Goal: Find specific page/section: Find specific page/section

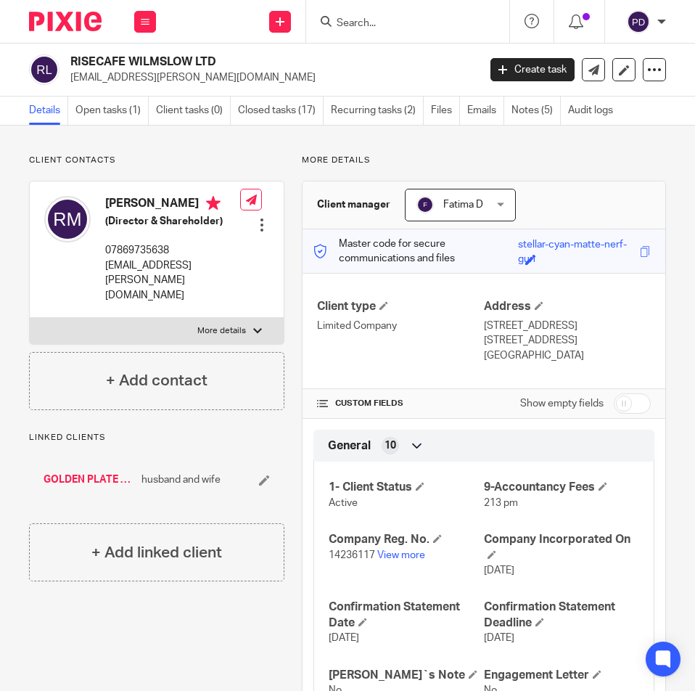
drag, startPoint x: 216, startPoint y: 57, endPoint x: 72, endPoint y: 57, distance: 144.4
click at [72, 57] on h2 "RISECAFE WILMSLOW LTD" at bounding box center [229, 61] width 318 height 15
copy h2 "RISECAFE WILMSLOW LTD"
click at [357, 23] on input "Search" at bounding box center [400, 23] width 131 height 13
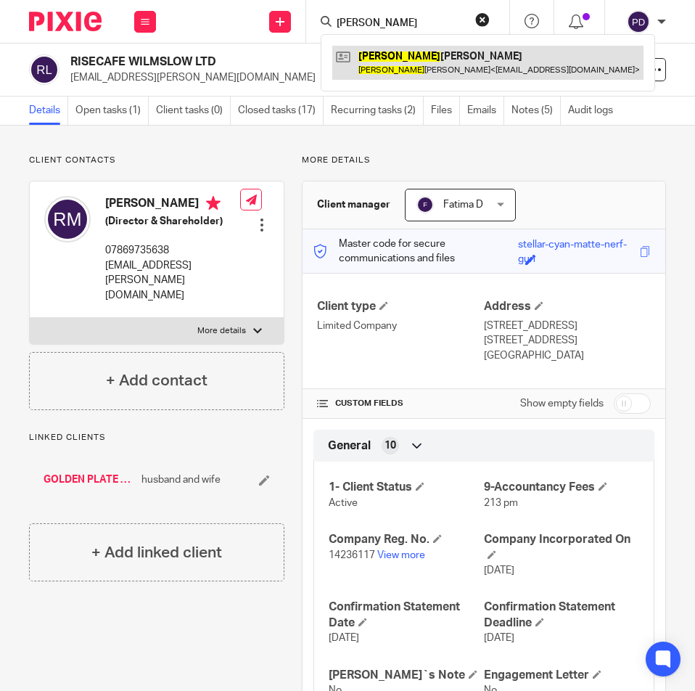
type input "ROBERT"
click at [466, 67] on link at bounding box center [487, 62] width 311 height 33
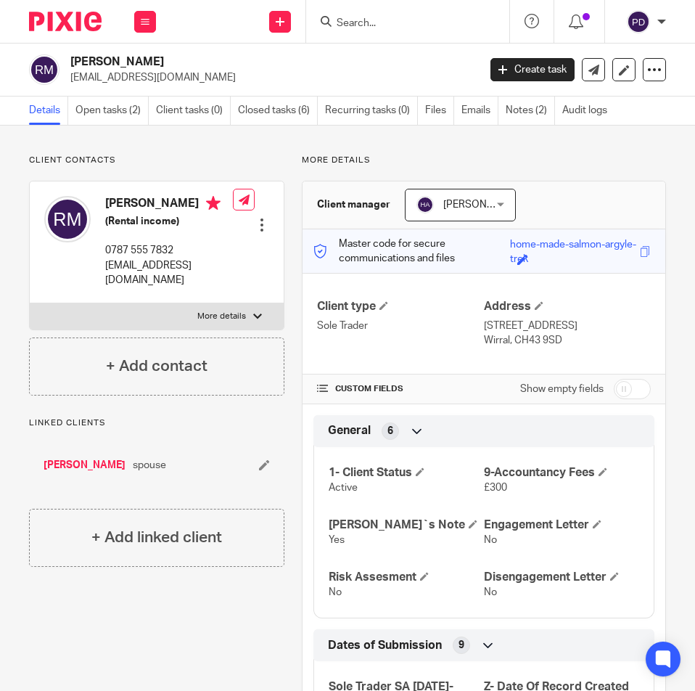
click at [382, 25] on input "Search" at bounding box center [400, 23] width 131 height 13
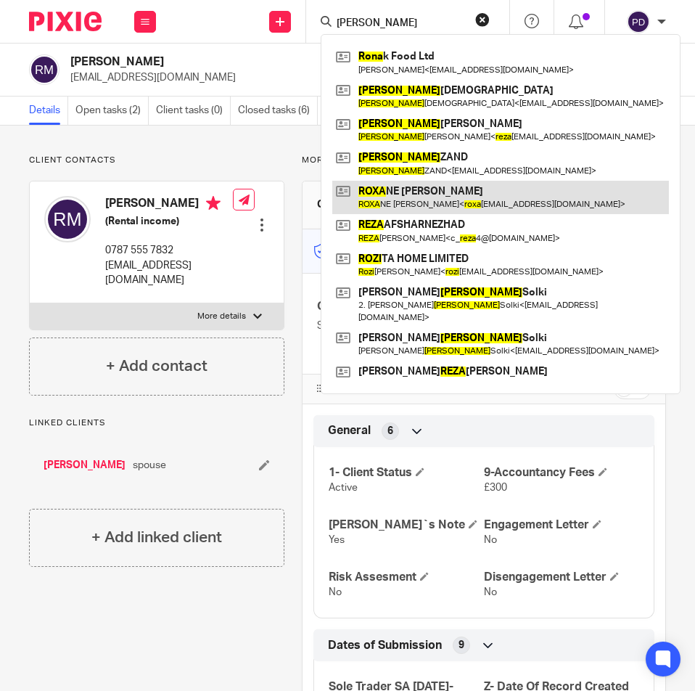
type input "ROZA"
click at [436, 210] on link at bounding box center [500, 197] width 337 height 33
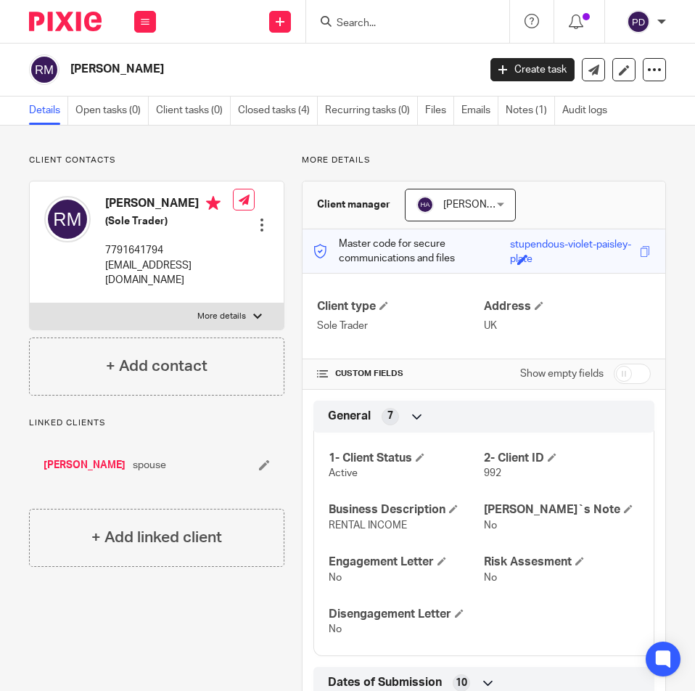
click at [348, 30] on input "Search" at bounding box center [400, 23] width 131 height 13
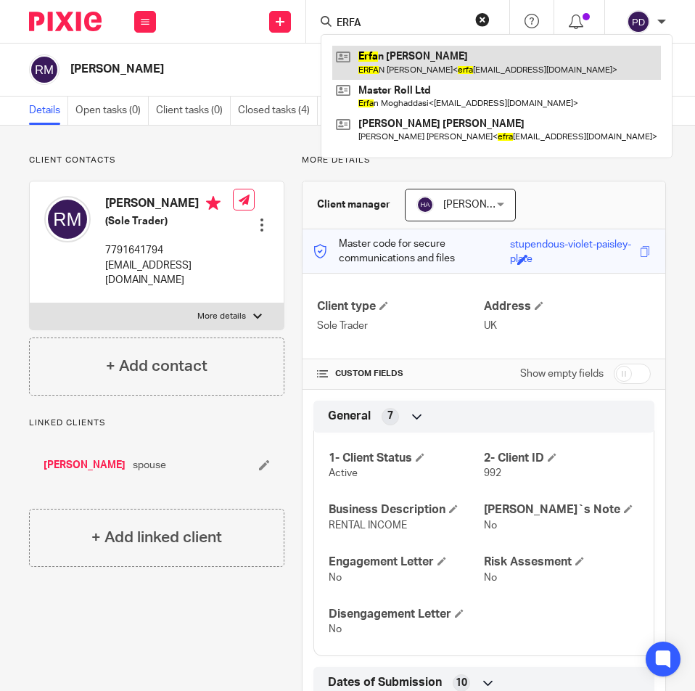
type input "ERFA"
click at [375, 47] on link at bounding box center [496, 62] width 329 height 33
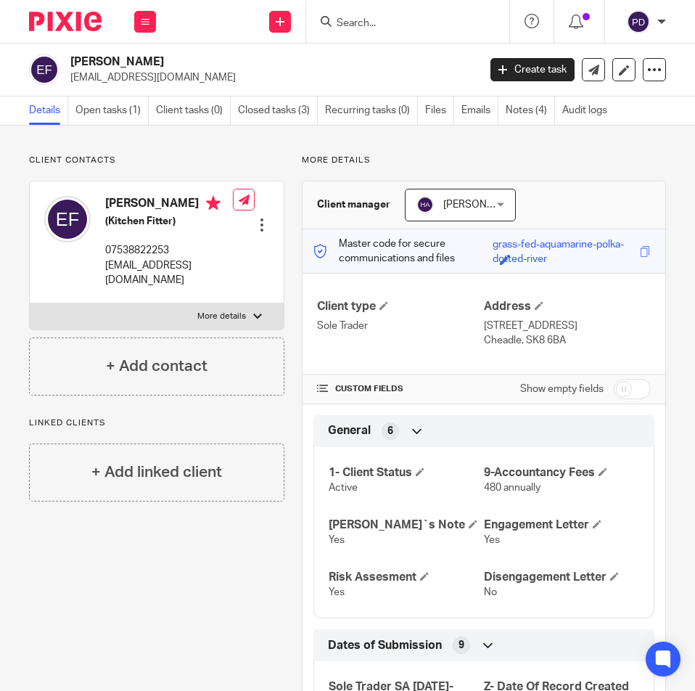
click at [412, 26] on input "Search" at bounding box center [400, 23] width 131 height 13
